Goal: Task Accomplishment & Management: Complete application form

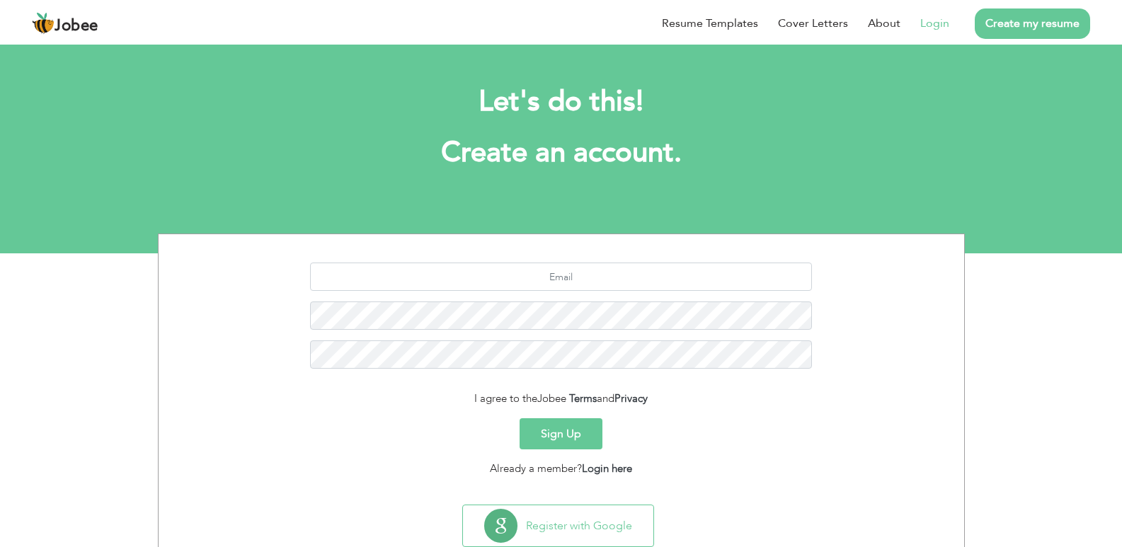
click at [936, 25] on link "Login" at bounding box center [935, 23] width 29 height 17
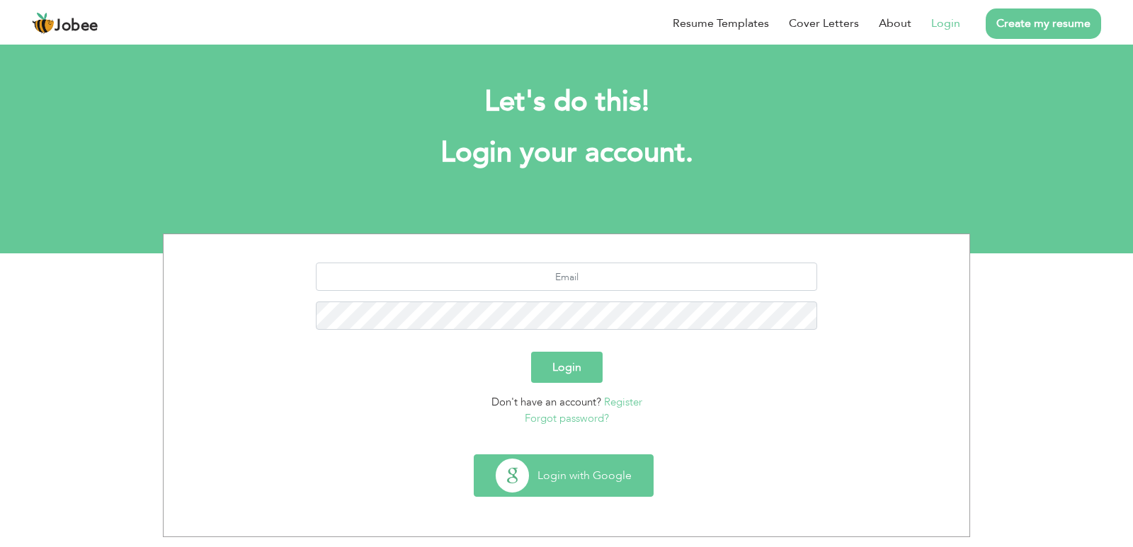
click at [578, 479] on button "Login with Google" at bounding box center [563, 475] width 178 height 41
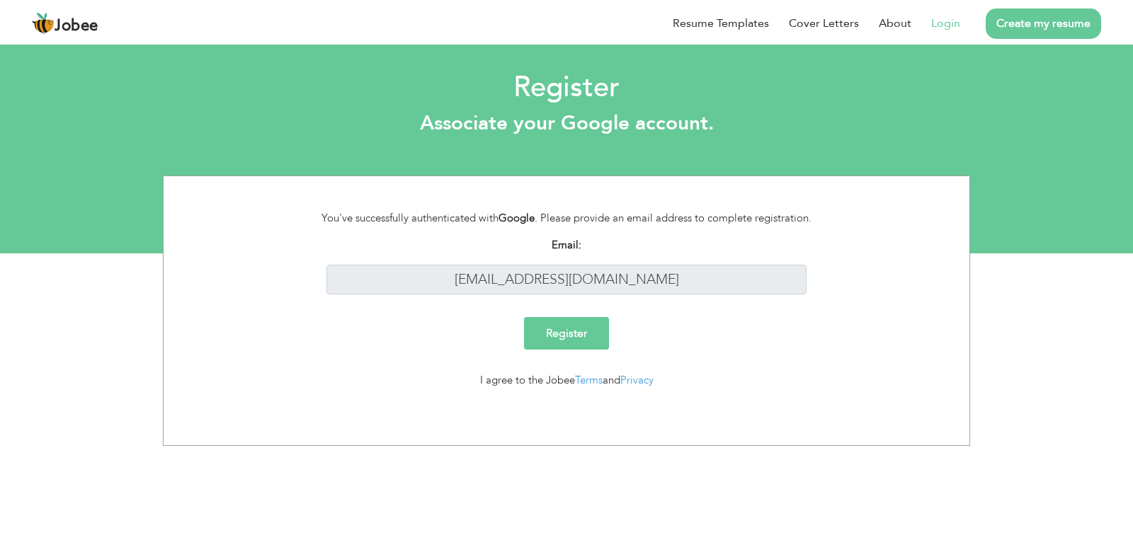
click at [568, 339] on input "Register" at bounding box center [566, 333] width 85 height 33
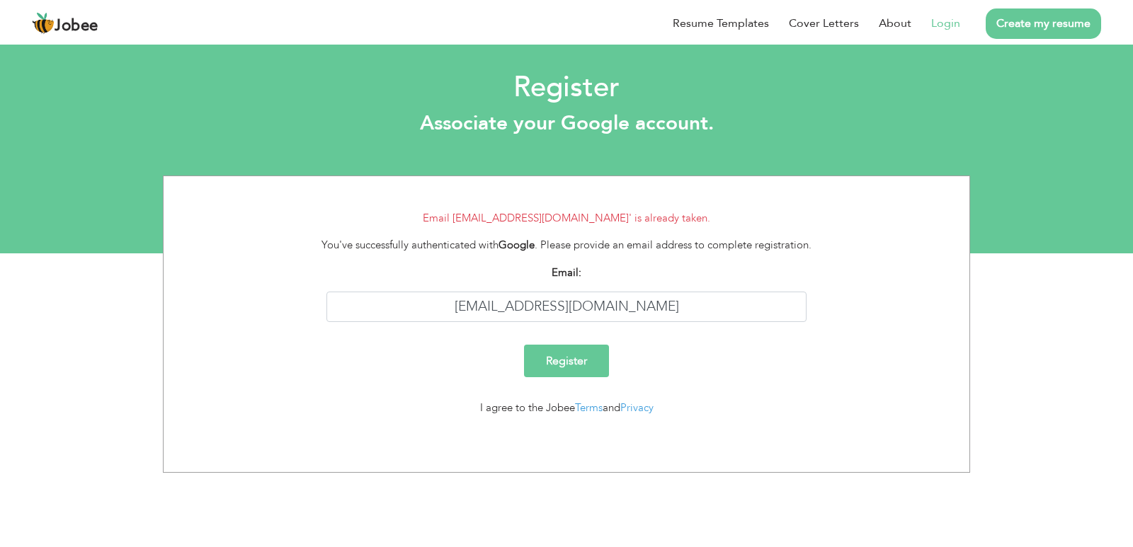
click at [572, 360] on input "Register" at bounding box center [566, 361] width 85 height 33
